Goal: Task Accomplishment & Management: Use online tool/utility

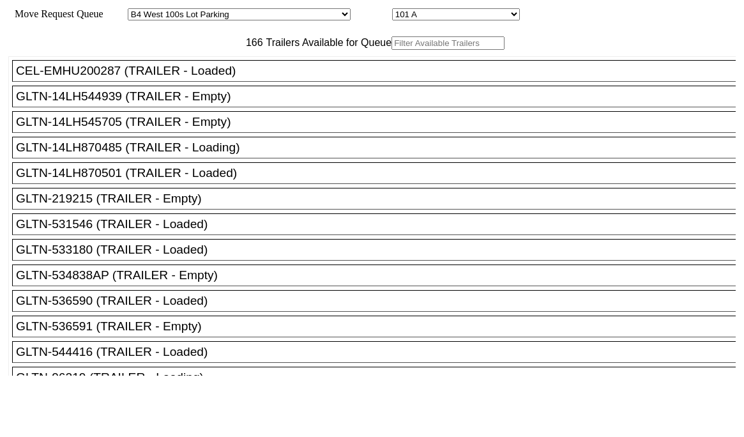
click at [392, 50] on input "text" at bounding box center [448, 42] width 113 height 13
click at [250, 15] on select "Started [GEOGRAPHIC_DATA][PERSON_NAME][PERSON_NAME] [GEOGRAPHIC_DATA][PERSON_NA…" at bounding box center [239, 14] width 223 height 12
select select "536"
click at [139, 10] on select "Started [GEOGRAPHIC_DATA][PERSON_NAME][PERSON_NAME] [GEOGRAPHIC_DATA][PERSON_NA…" at bounding box center [239, 14] width 223 height 12
click at [392, 17] on select "48 49 50 51 52 53 54 55 56 57 58 59 60 61 62 63 64 65 66 67 68 69 70 71 72" at bounding box center [456, 14] width 128 height 12
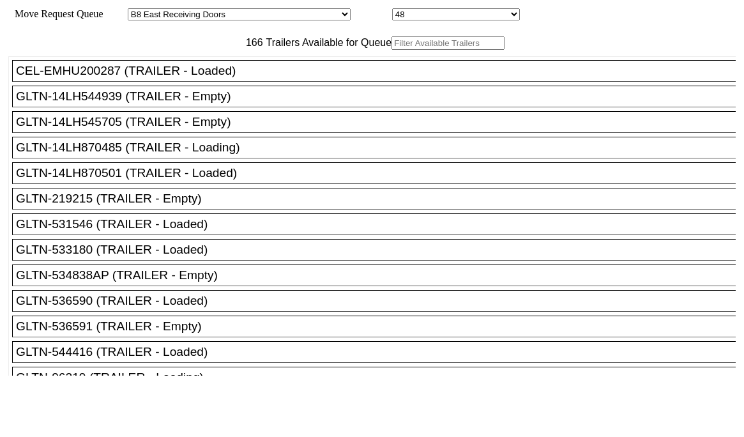
select select "8239"
click at [392, 10] on select "48 49 50 51 52 53 54 55 56 57 58 59 60 61 62 63 64 65 66 67 68 69 70 71 72" at bounding box center [456, 14] width 128 height 12
click at [245, 15] on select "Started [GEOGRAPHIC_DATA][PERSON_NAME][PERSON_NAME] [GEOGRAPHIC_DATA][PERSON_NA…" at bounding box center [239, 14] width 223 height 12
select select "527"
click at [139, 10] on select "Started [GEOGRAPHIC_DATA][PERSON_NAME][PERSON_NAME] [GEOGRAPHIC_DATA][PERSON_NA…" at bounding box center [239, 14] width 223 height 12
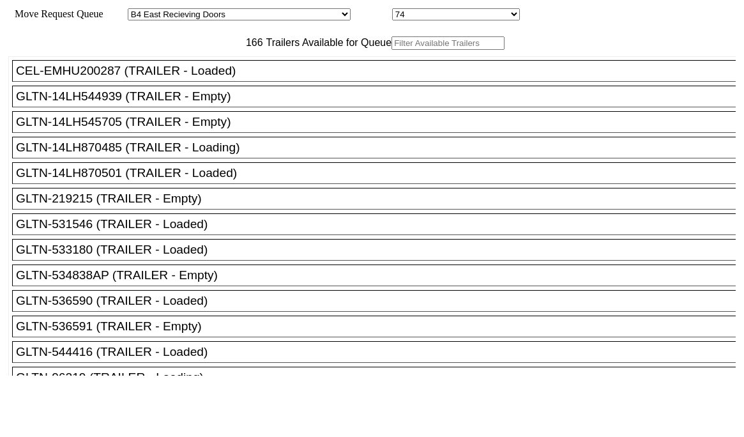
click at [392, 13] on select "74 75 76 77 78 79 80 81 82 83 84 85 86 87 88 89 90 91 92 93 94" at bounding box center [456, 14] width 128 height 12
select select "8149"
click at [392, 10] on select "74 75 76 77 78 79 80 81 82 83 84 85 86 87 88 89 90 91 92 93 94" at bounding box center [456, 14] width 128 height 12
click at [392, 50] on input "text" at bounding box center [448, 42] width 113 height 13
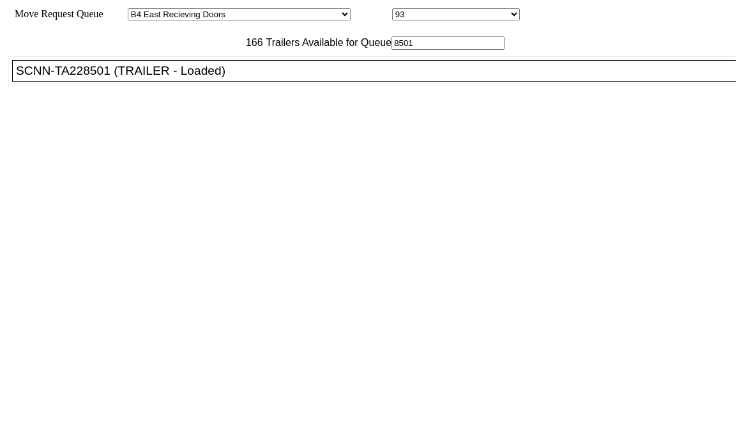
type input "8501"
click at [233, 78] on div "SCNN-TA228501 (TRAILER - Loaded)" at bounding box center [380, 71] width 728 height 14
